Goal: Task Accomplishment & Management: Use online tool/utility

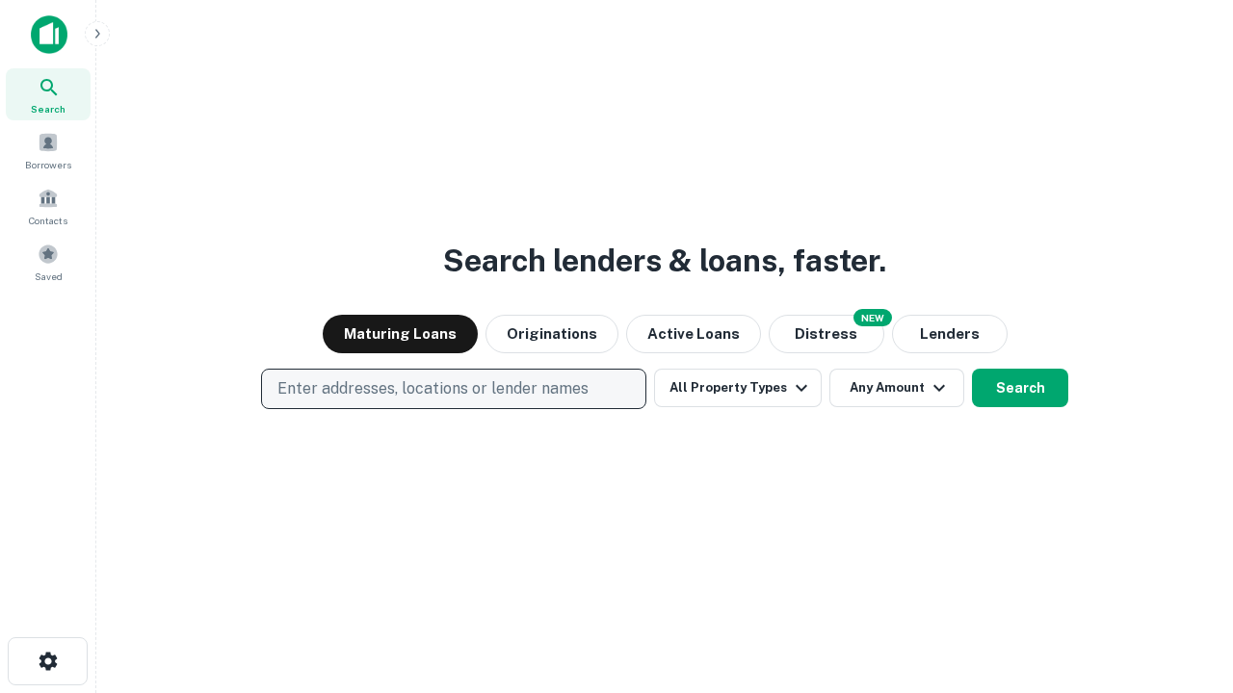
click at [453, 389] on p "Enter addresses, locations or lender names" at bounding box center [432, 389] width 311 height 23
type input "**********"
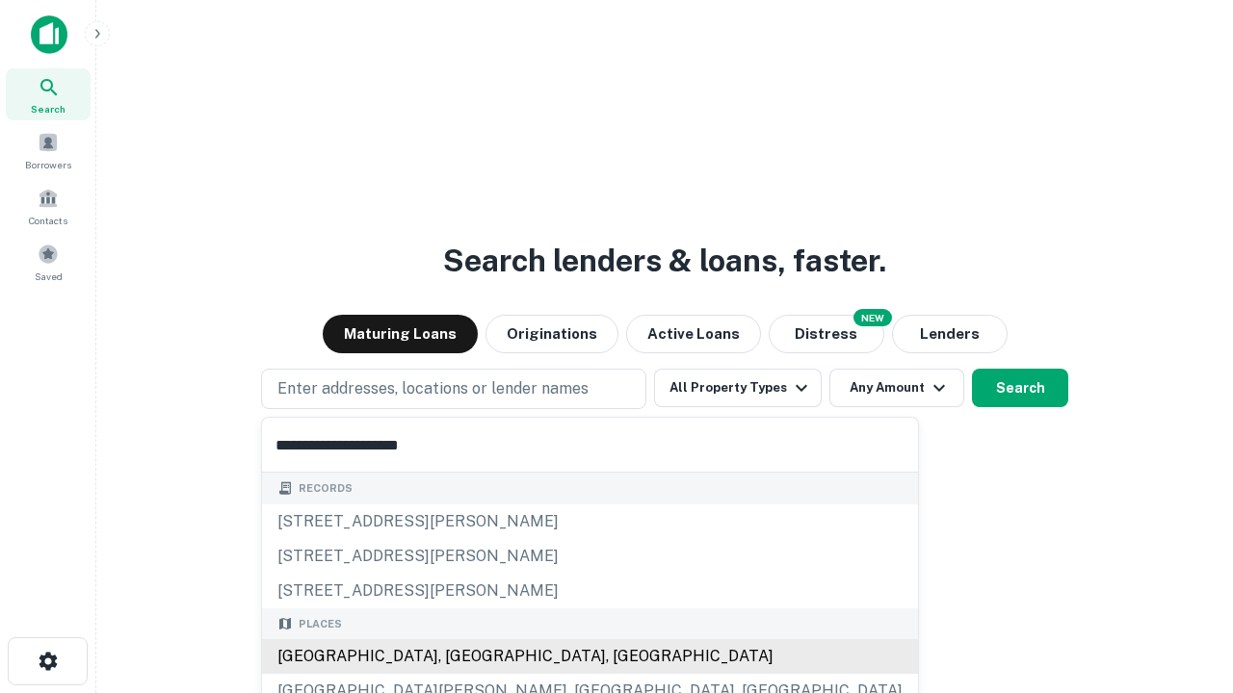
click at [460, 657] on div "[GEOGRAPHIC_DATA], [GEOGRAPHIC_DATA], [GEOGRAPHIC_DATA]" at bounding box center [590, 657] width 656 height 35
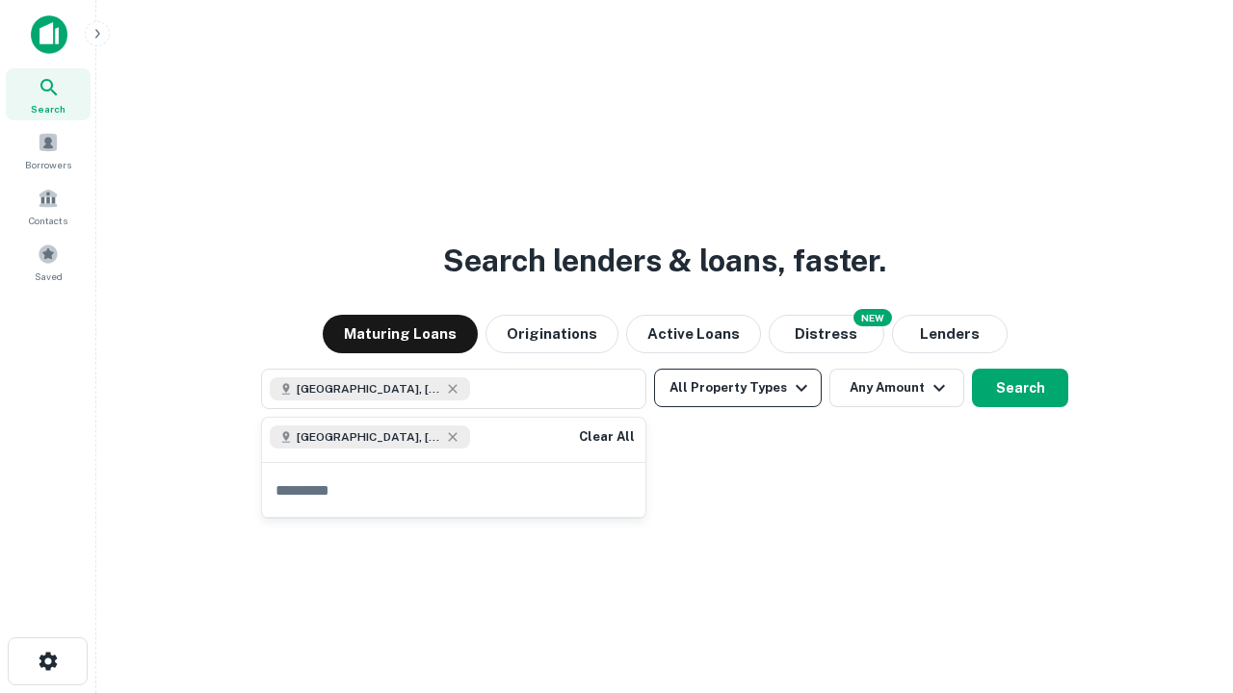
click at [738, 388] on button "All Property Types" at bounding box center [738, 388] width 168 height 39
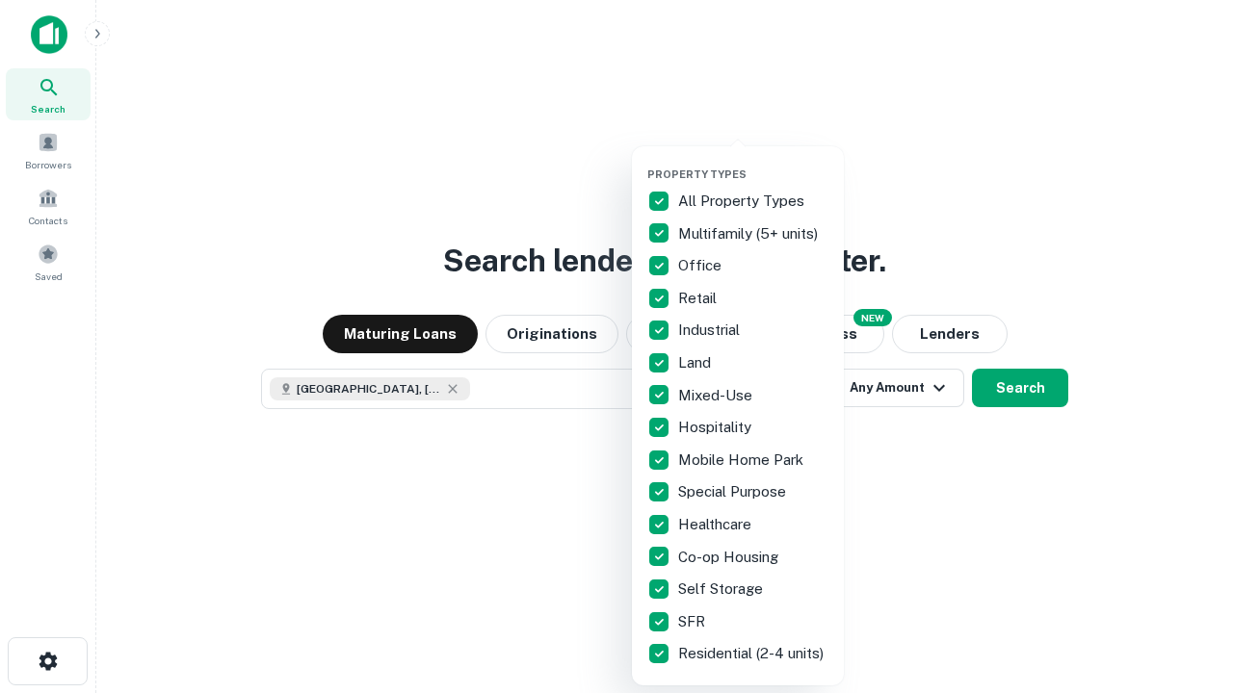
click at [753, 162] on button "button" at bounding box center [753, 162] width 212 height 1
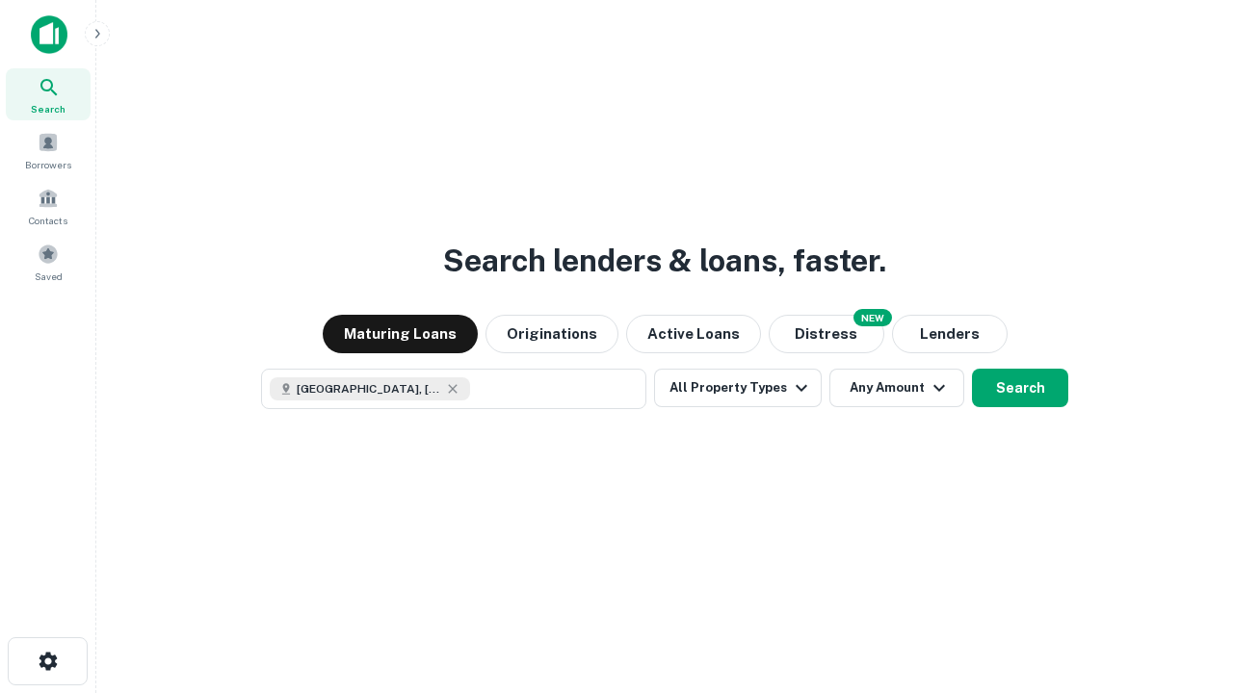
scroll to position [31, 0]
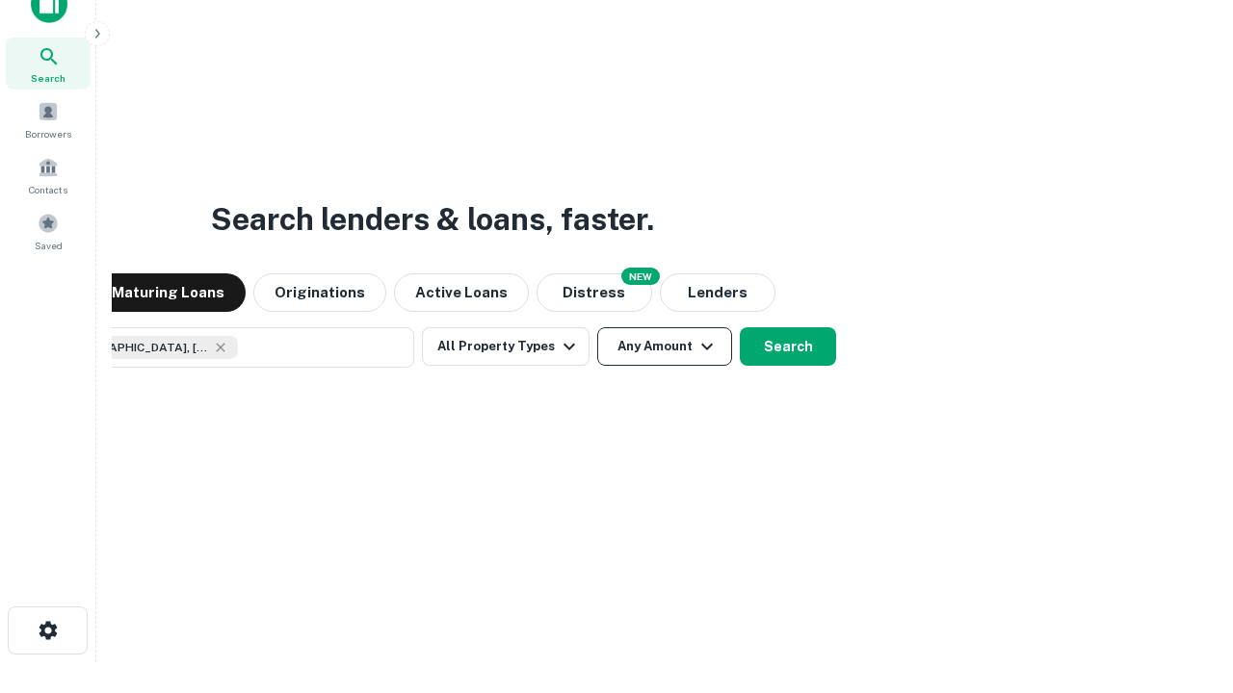
click at [597, 327] on button "Any Amount" at bounding box center [664, 346] width 135 height 39
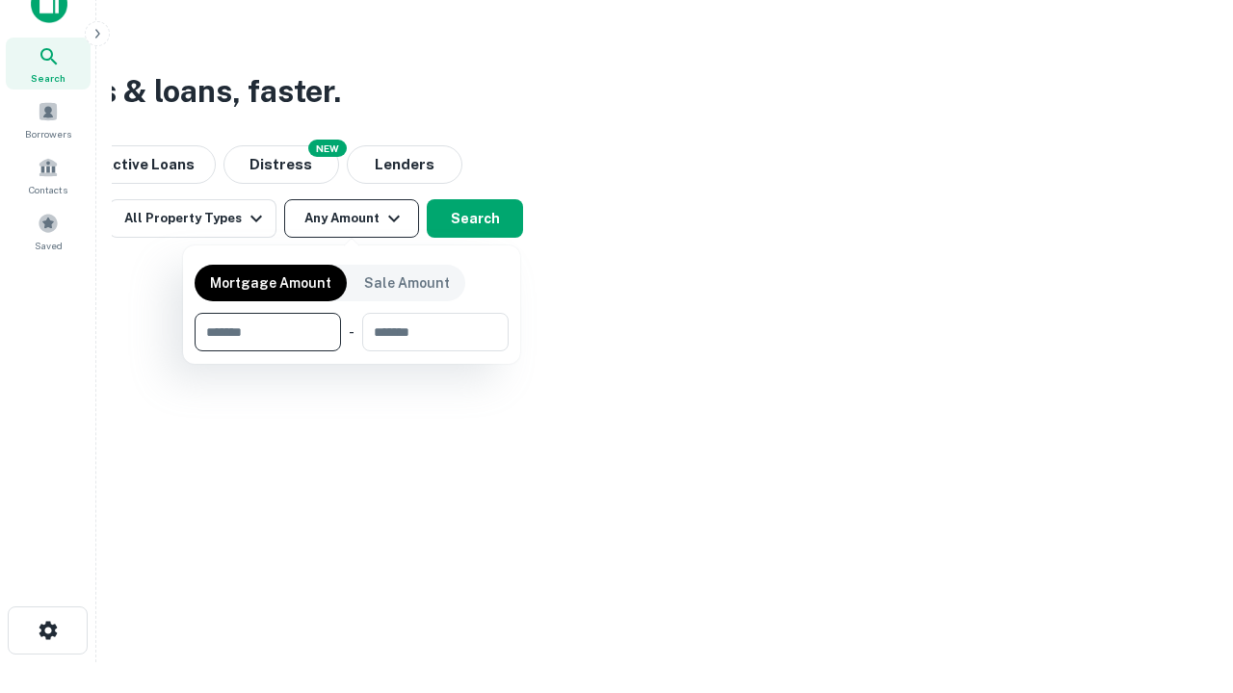
type input "*******"
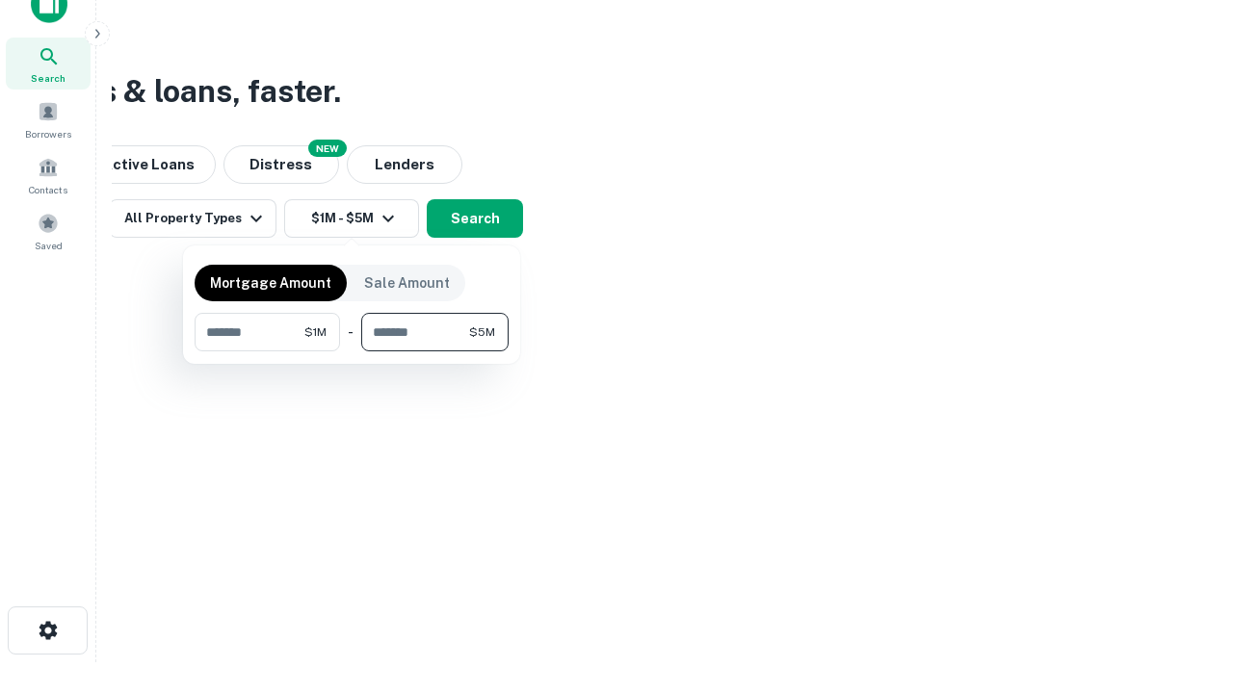
type input "*******"
click at [352, 352] on button "button" at bounding box center [352, 352] width 314 height 1
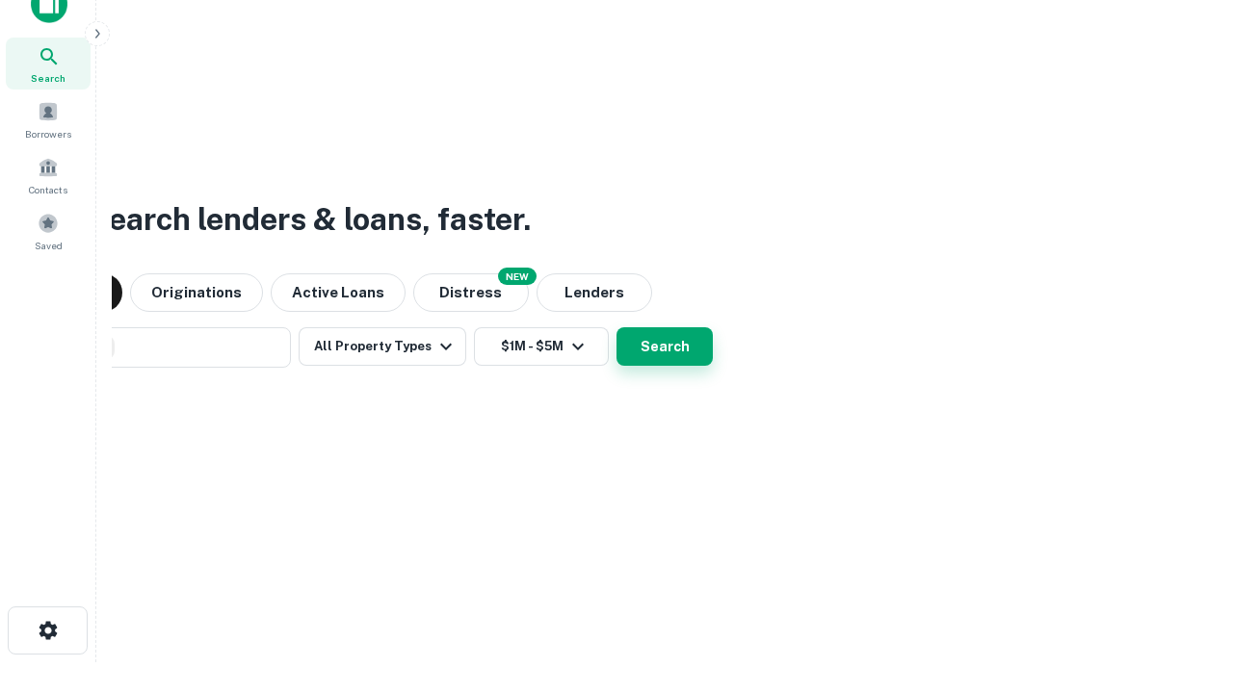
click at [616, 327] on button "Search" at bounding box center [664, 346] width 96 height 39
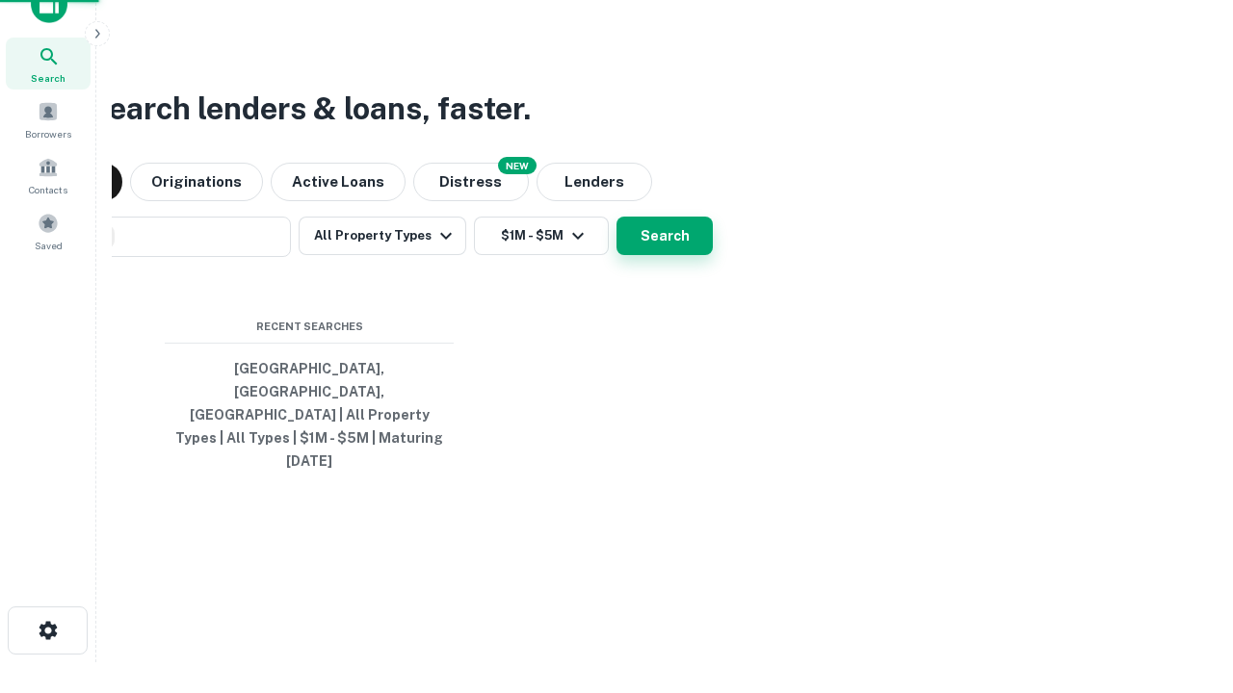
scroll to position [51, 545]
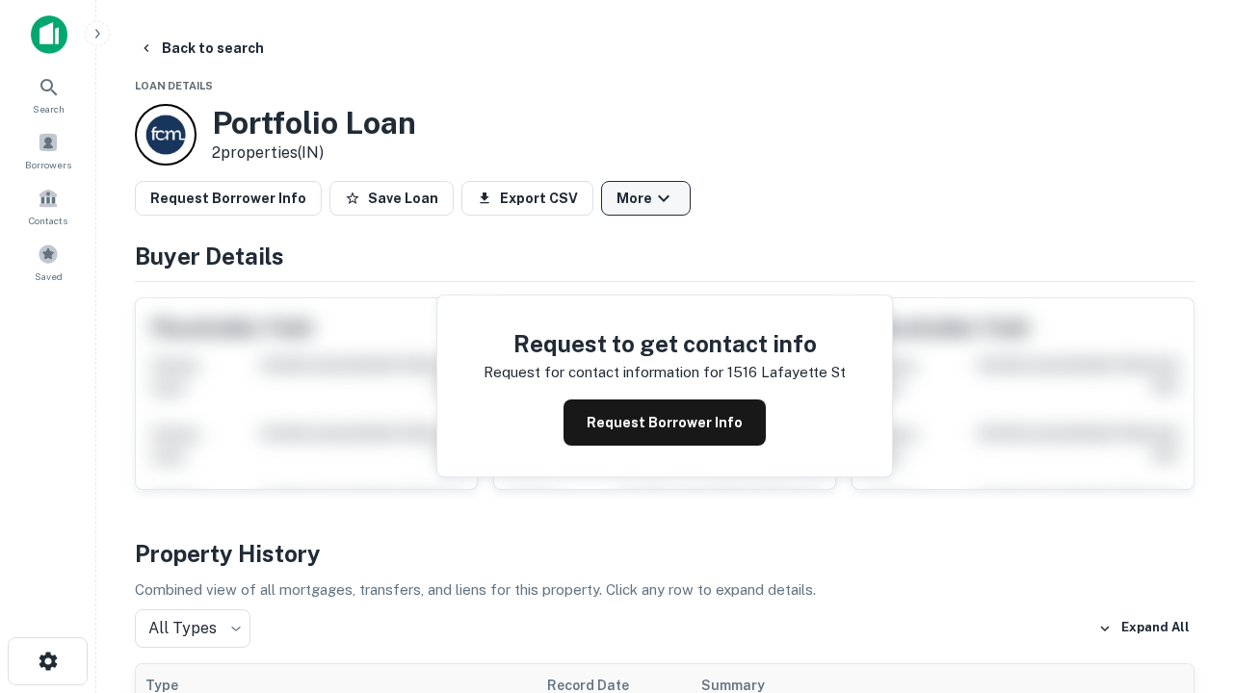
click at [645, 198] on button "More" at bounding box center [646, 198] width 90 height 35
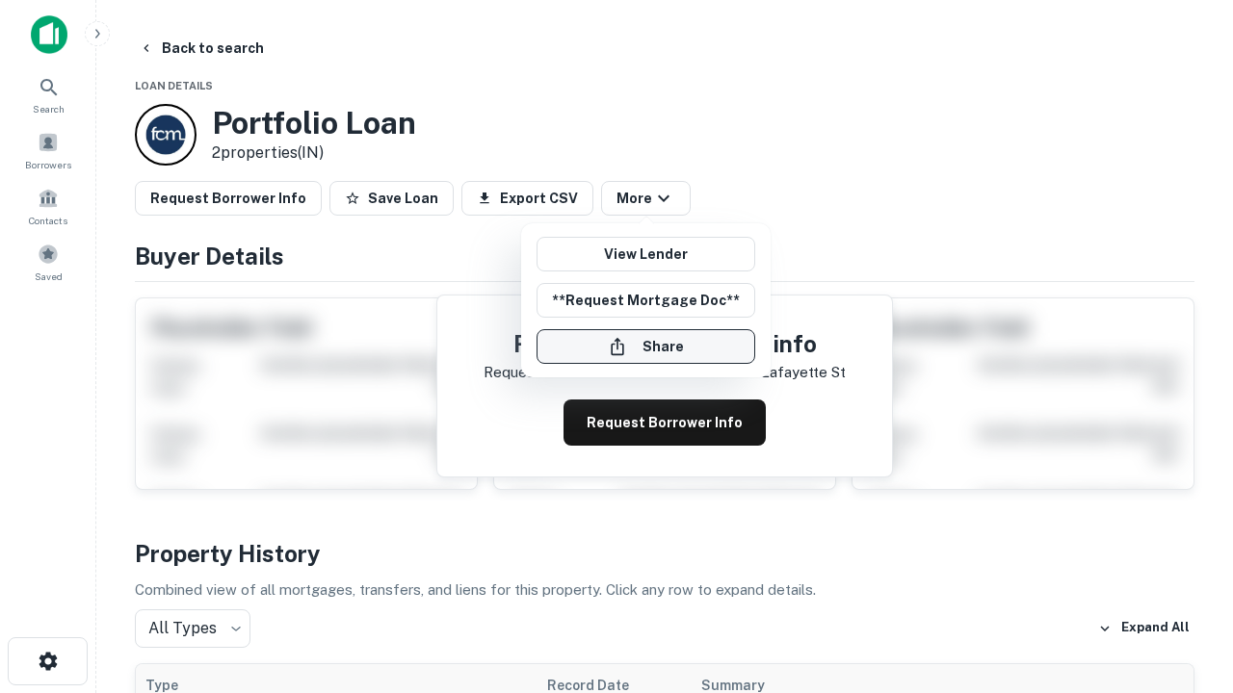
click at [645, 347] on button "Share" at bounding box center [645, 346] width 219 height 35
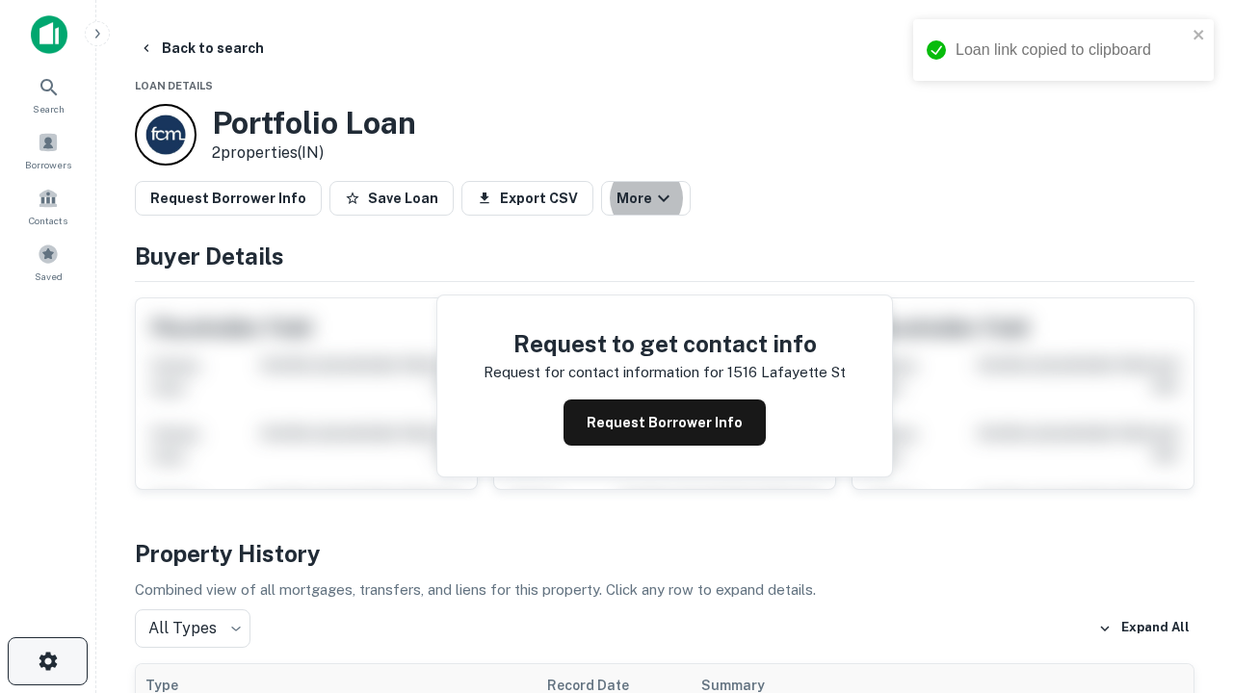
click at [47, 662] on icon "button" at bounding box center [48, 661] width 23 height 23
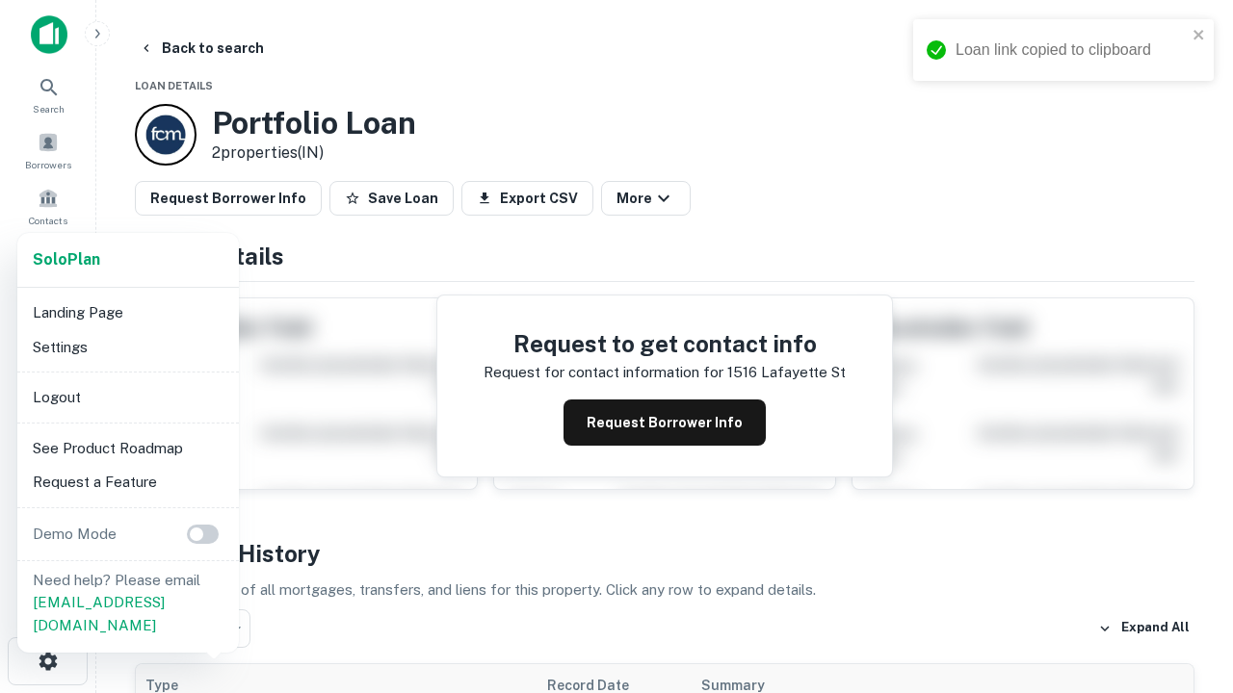
click at [127, 397] on li "Logout" at bounding box center [128, 397] width 206 height 35
